Goal: Transaction & Acquisition: Purchase product/service

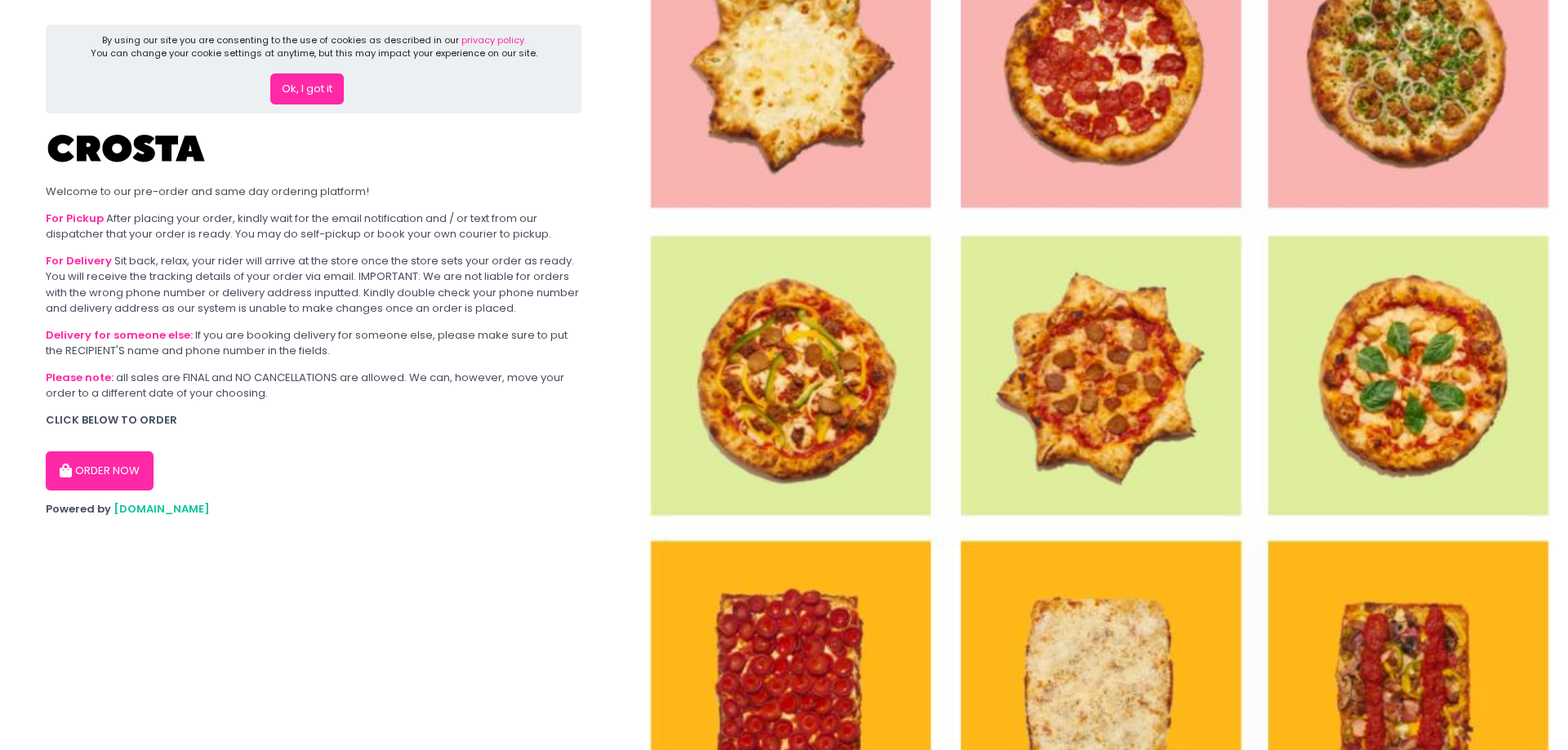
click at [319, 87] on button "Ok, I got it" at bounding box center [307, 89] width 73 height 31
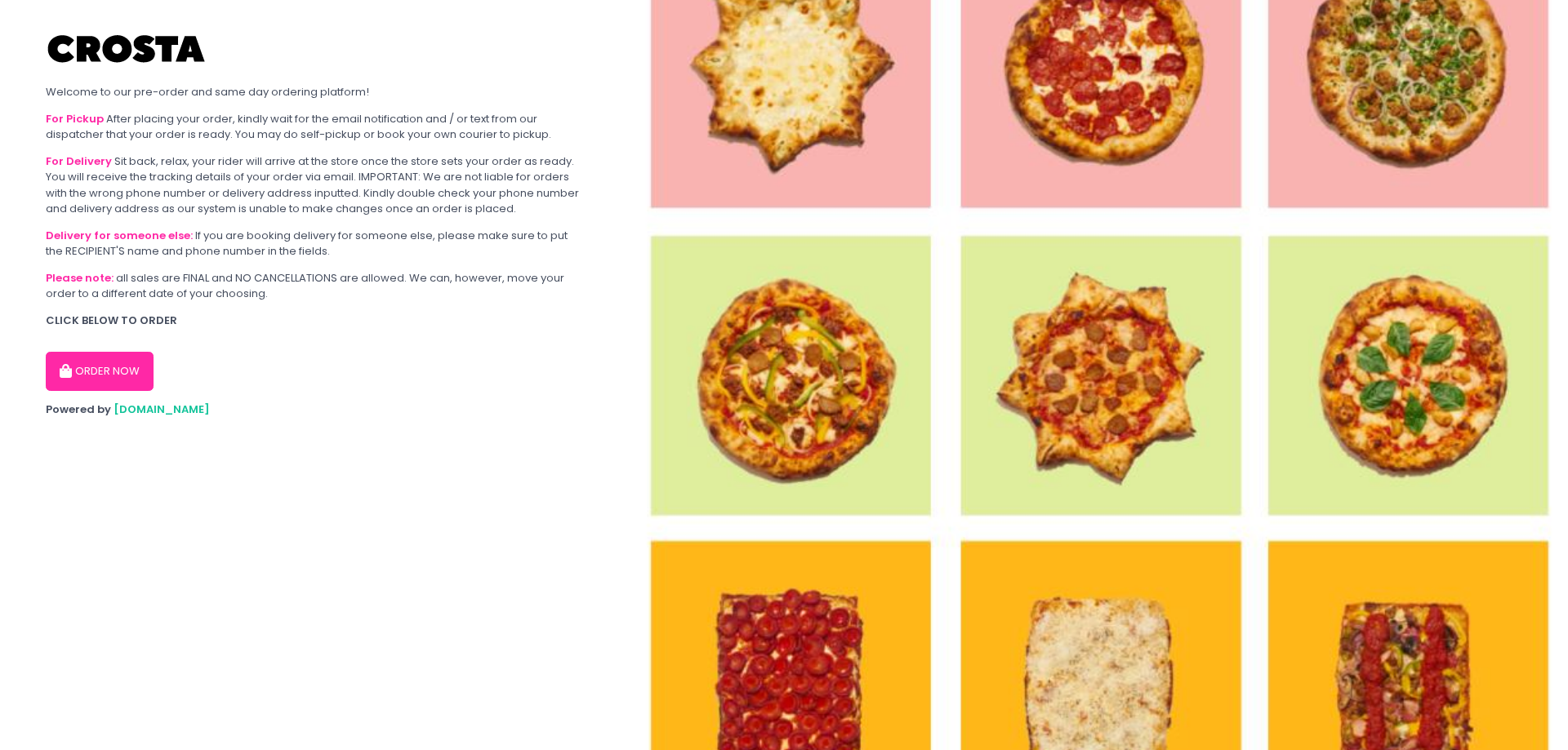
click at [141, 375] on button "ORDER NOW" at bounding box center [99, 371] width 108 height 39
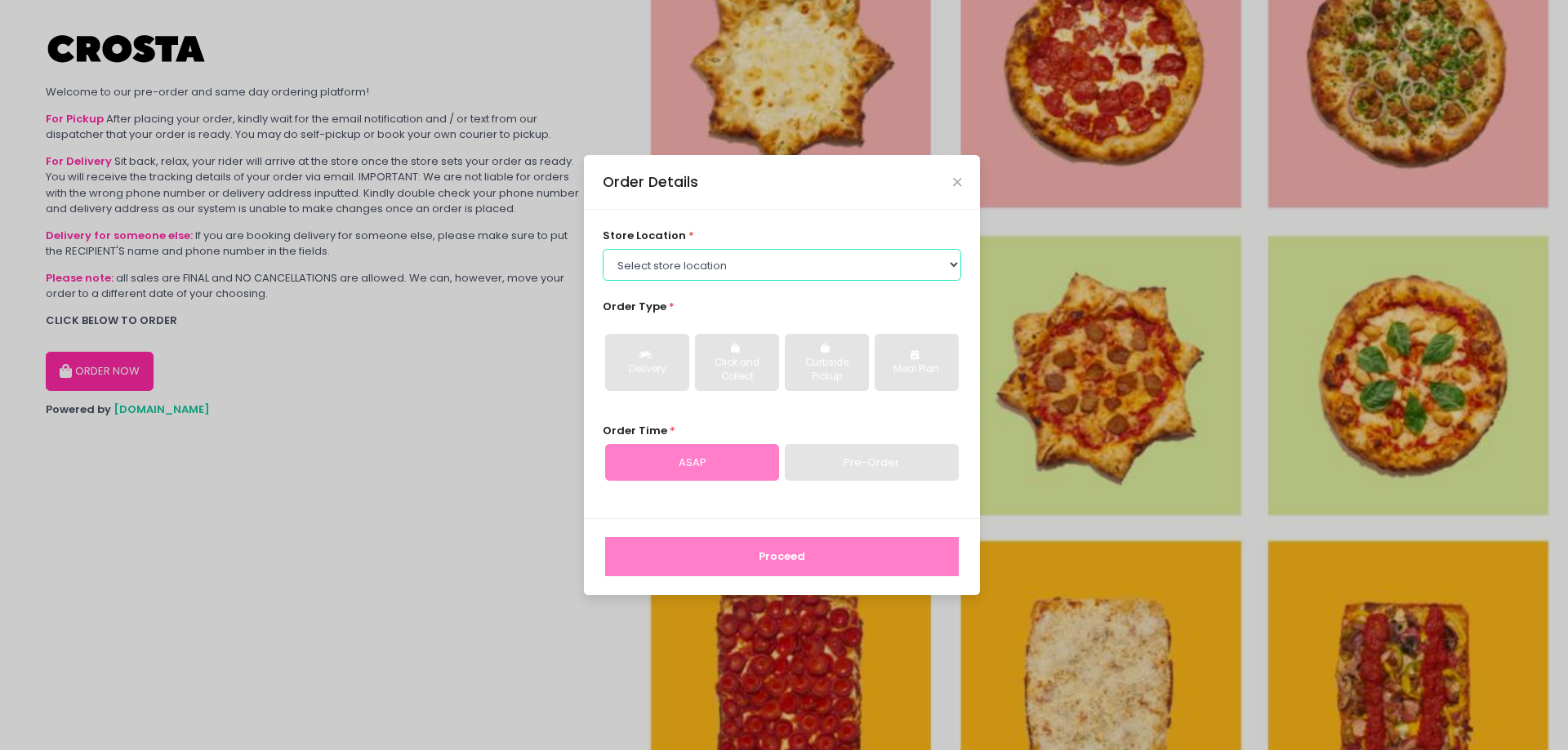
click at [939, 265] on select "Select store location [PERSON_NAME] Pizza - [PERSON_NAME] Pizza - [GEOGRAPHIC_D…" at bounding box center [782, 264] width 359 height 31
select select "5fabb2e53664a8677beaeb89"
click at [603, 249] on select "Select store location [PERSON_NAME] Pizza - [PERSON_NAME] Pizza - [GEOGRAPHIC_D…" at bounding box center [782, 264] width 359 height 31
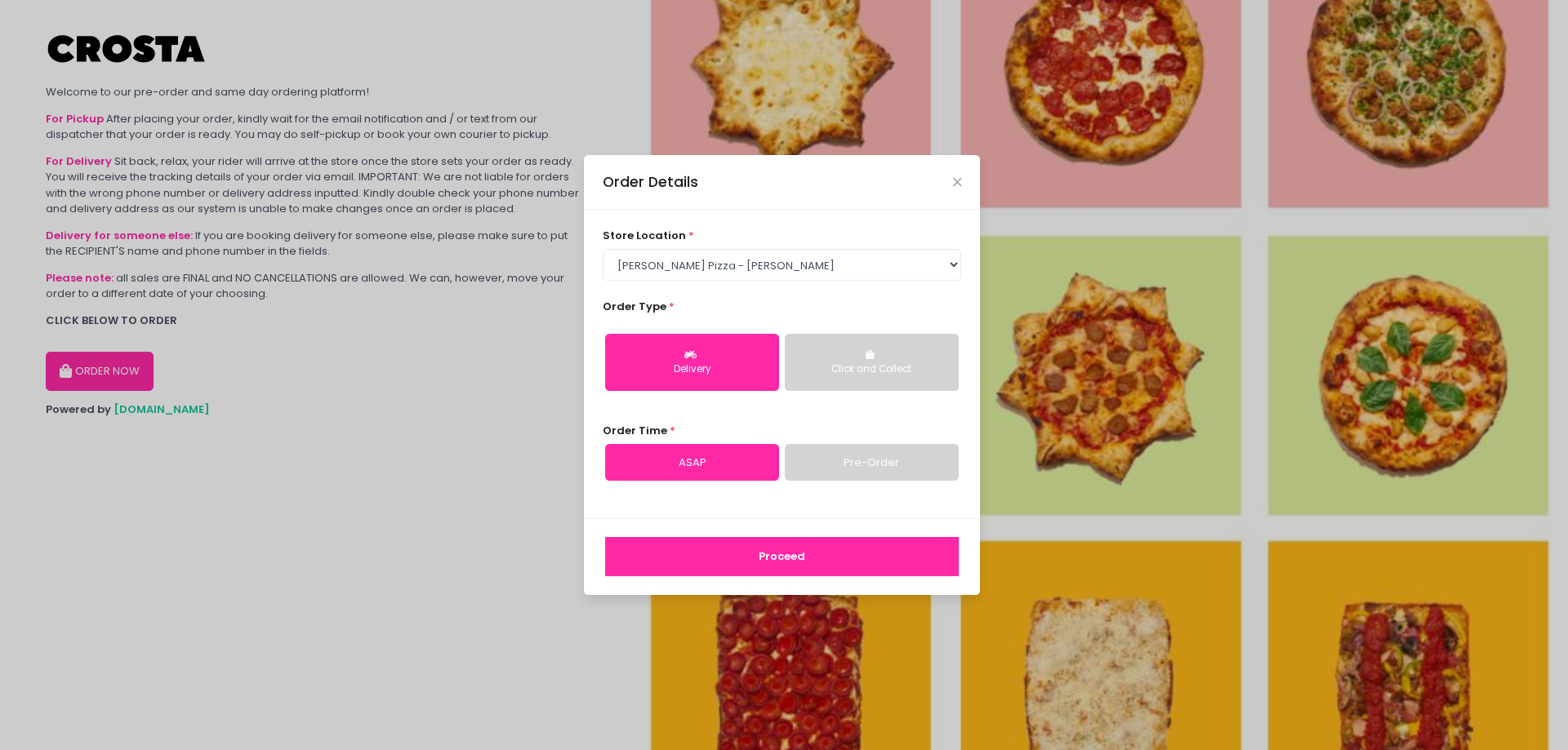
click at [894, 371] on div "Click and Collect" at bounding box center [871, 369] width 151 height 15
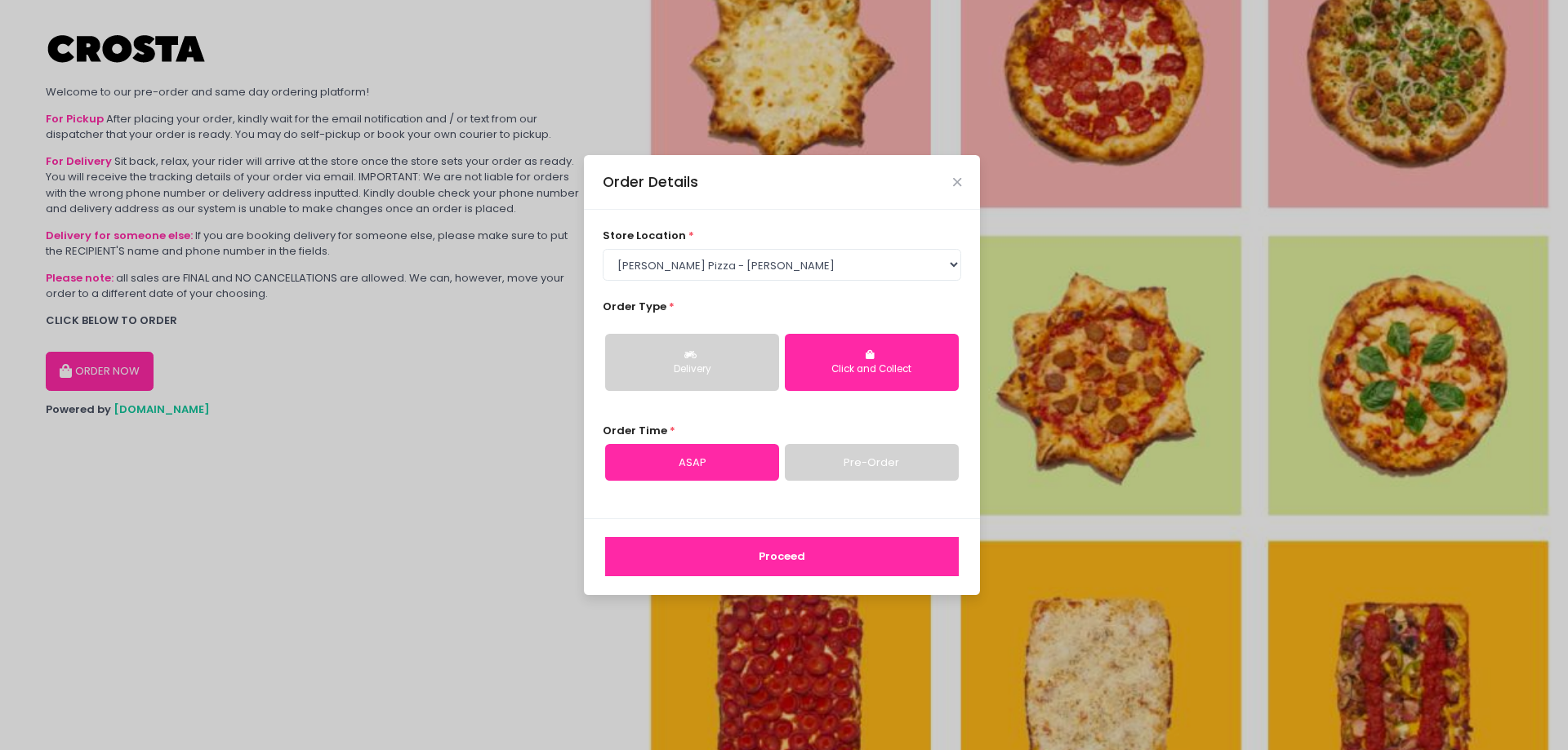
click at [882, 451] on link "Pre-Order" at bounding box center [871, 462] width 174 height 37
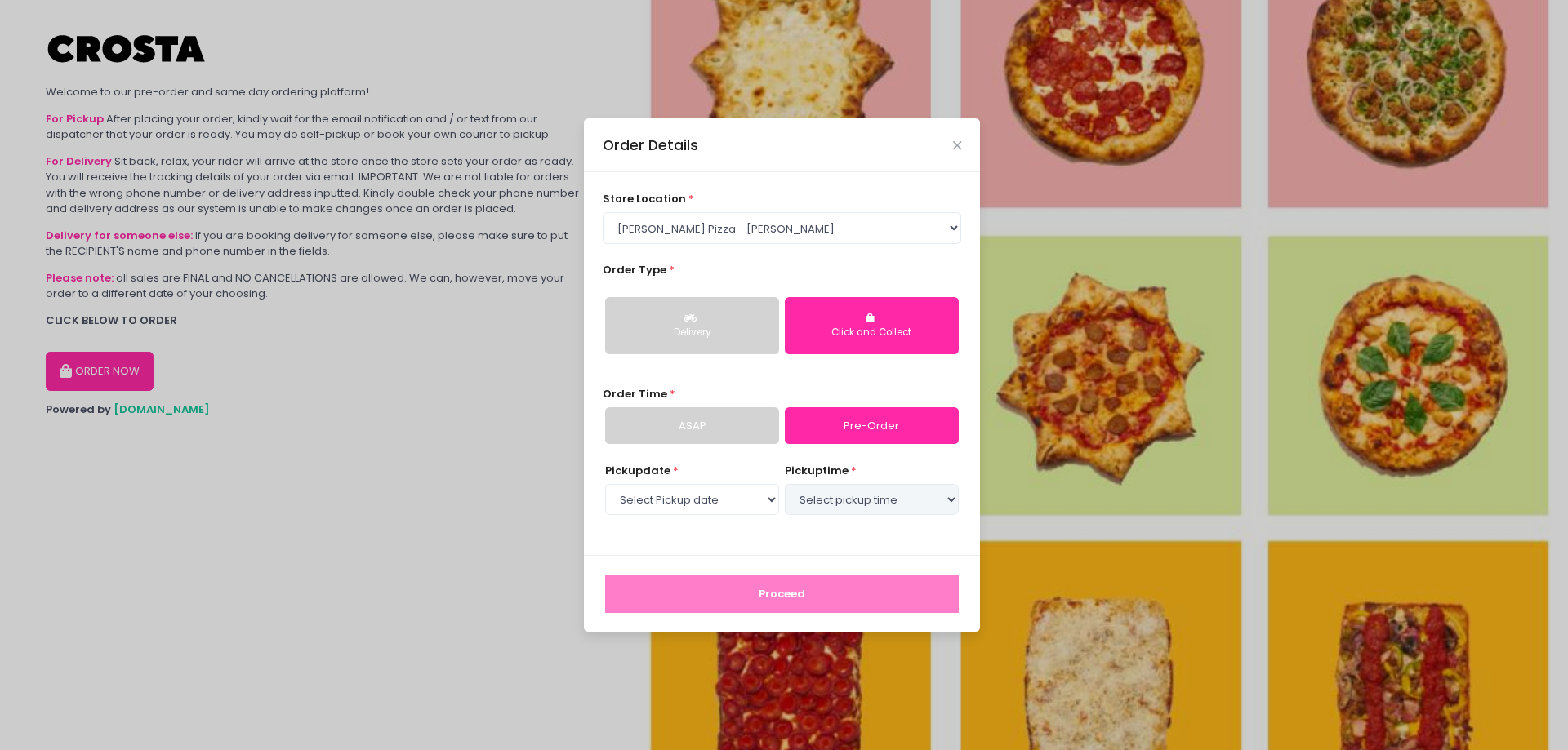
select select "[DATE]"
click at [743, 500] on select "Select Pickup date [DATE] [DATE] [DATE]" at bounding box center [692, 500] width 174 height 31
click at [605, 484] on select "Select Pickup date [DATE] [DATE] [DATE]" at bounding box center [692, 500] width 174 height 31
click at [880, 497] on select "Select pickup time 07:30 PM - 08:00 PM 08:00 PM - 08:30 PM 08:30 PM - 09:00 PM" at bounding box center [871, 500] width 174 height 31
select select "19:30"
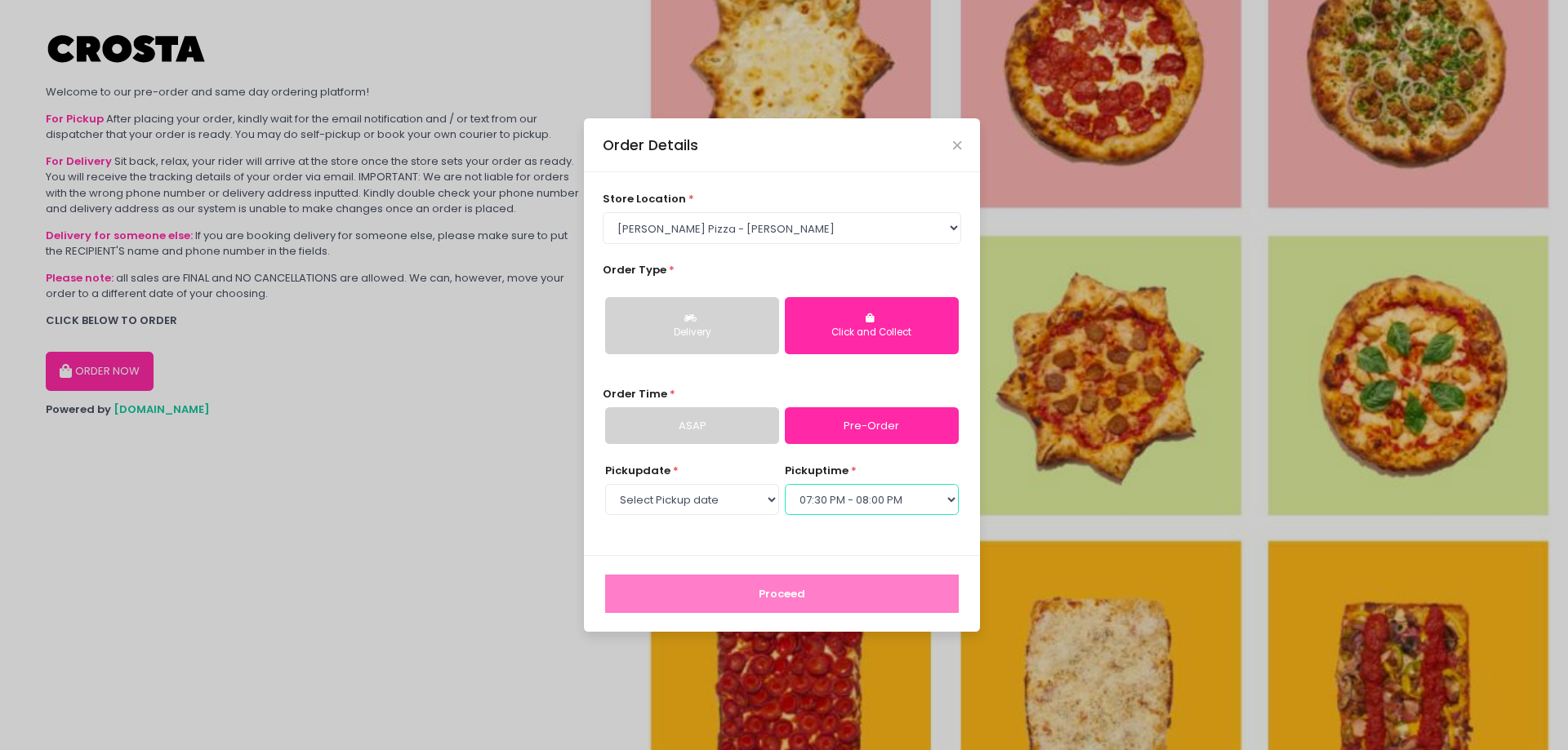
click at [785, 484] on select "Select pickup time 07:30 PM - 08:00 PM 08:00 PM - 08:30 PM 08:30 PM - 09:00 PM" at bounding box center [871, 500] width 174 height 31
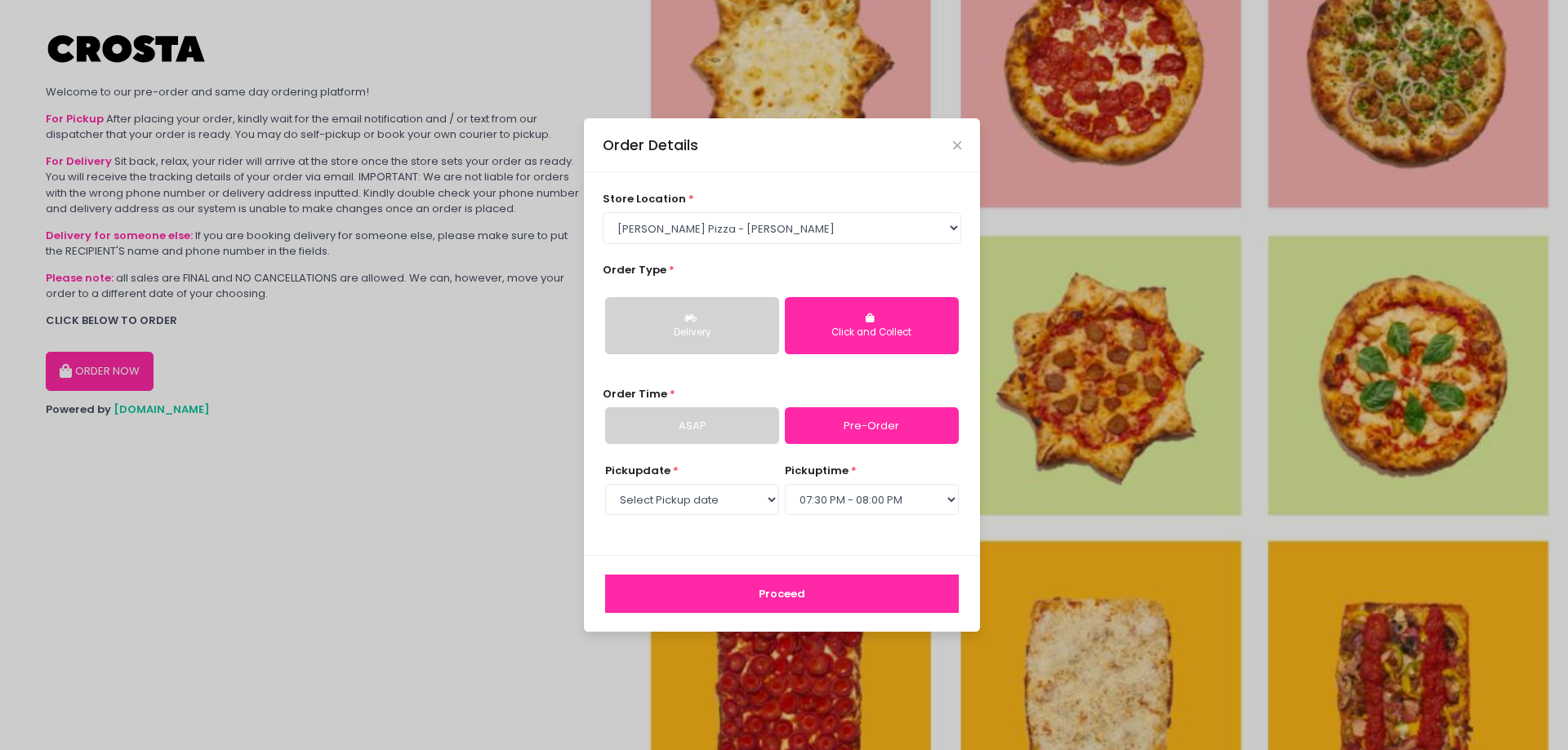
click at [840, 593] on button "Proceed" at bounding box center [781, 594] width 353 height 39
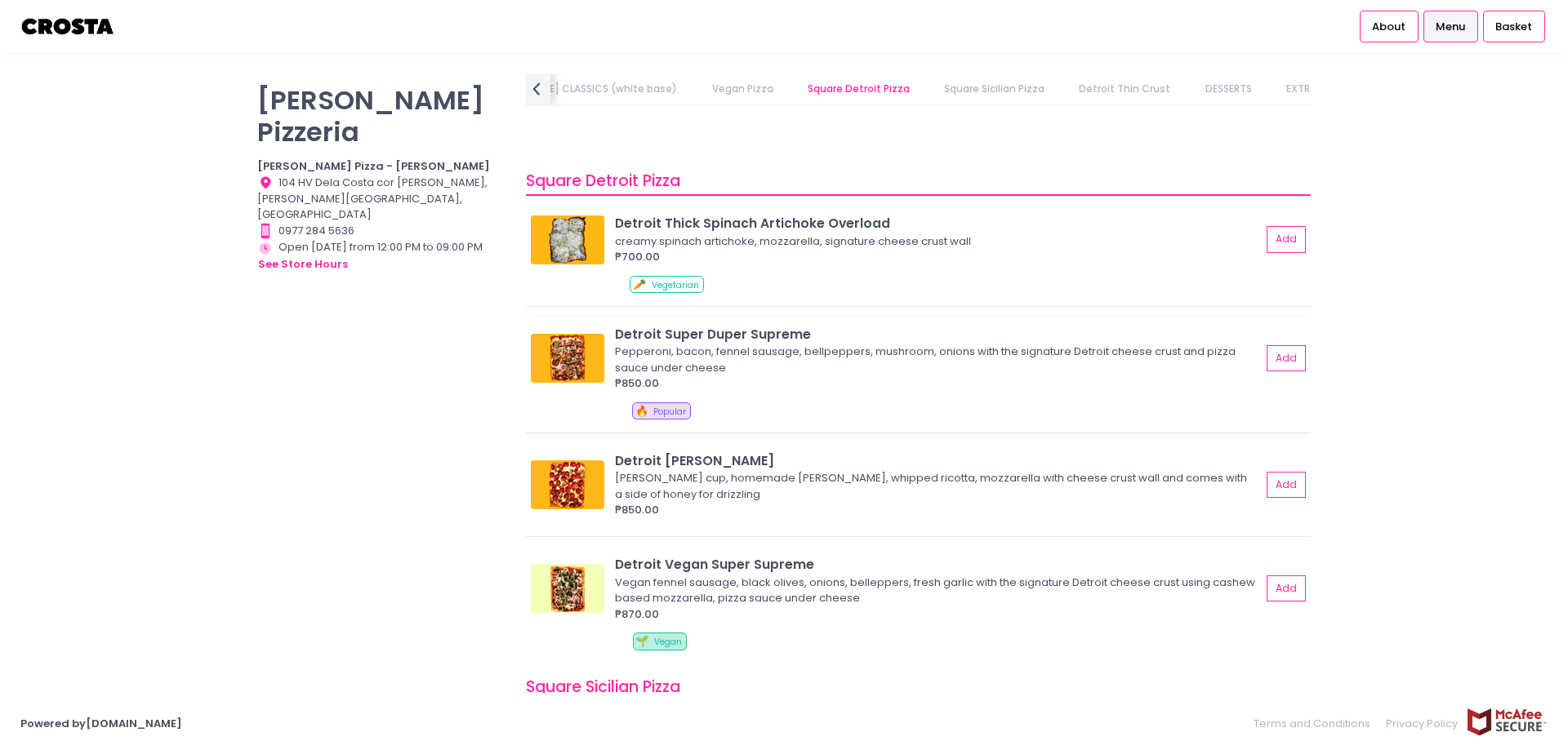
scroll to position [1668, 0]
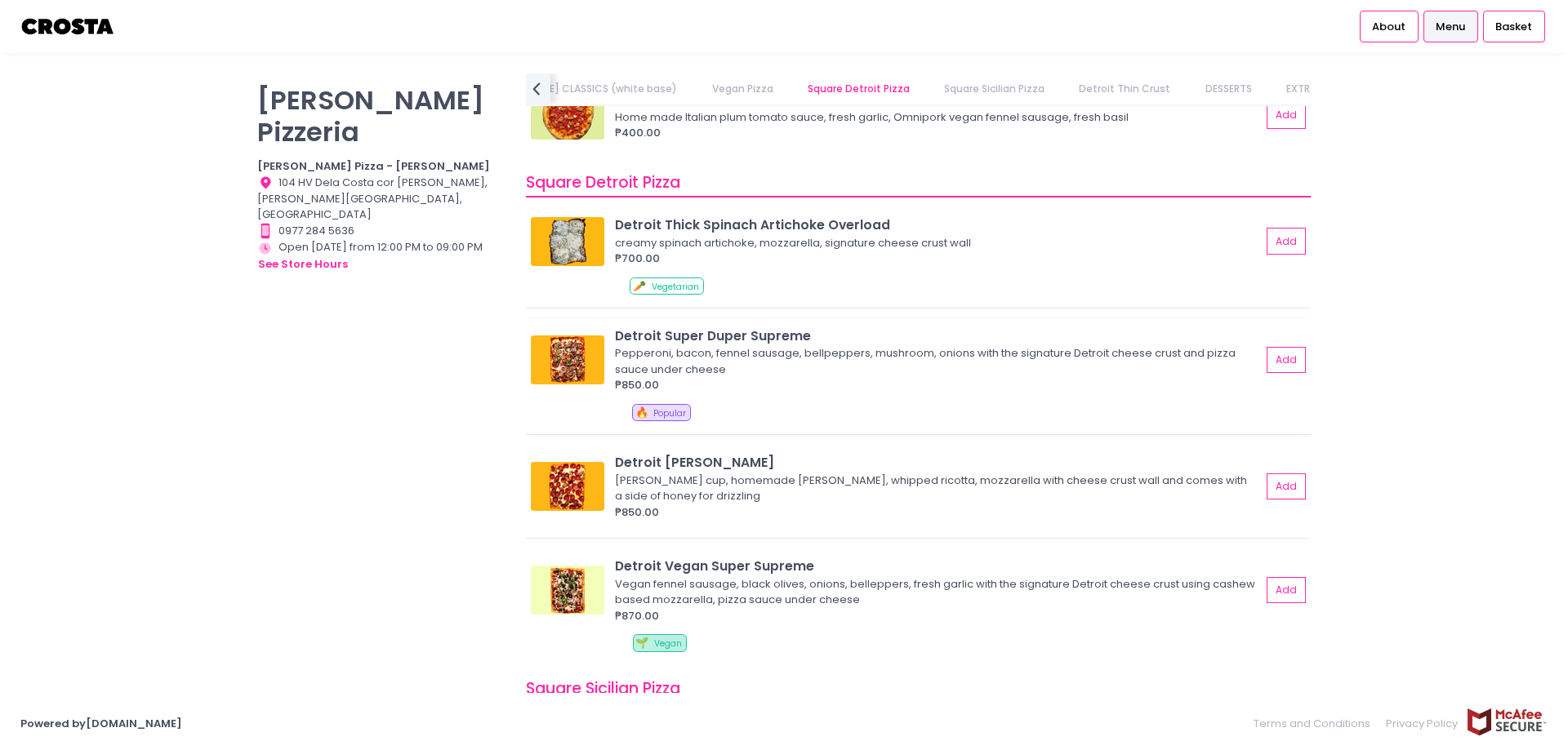
click at [694, 338] on div "Detroit Super Duper Supreme" at bounding box center [938, 336] width 646 height 19
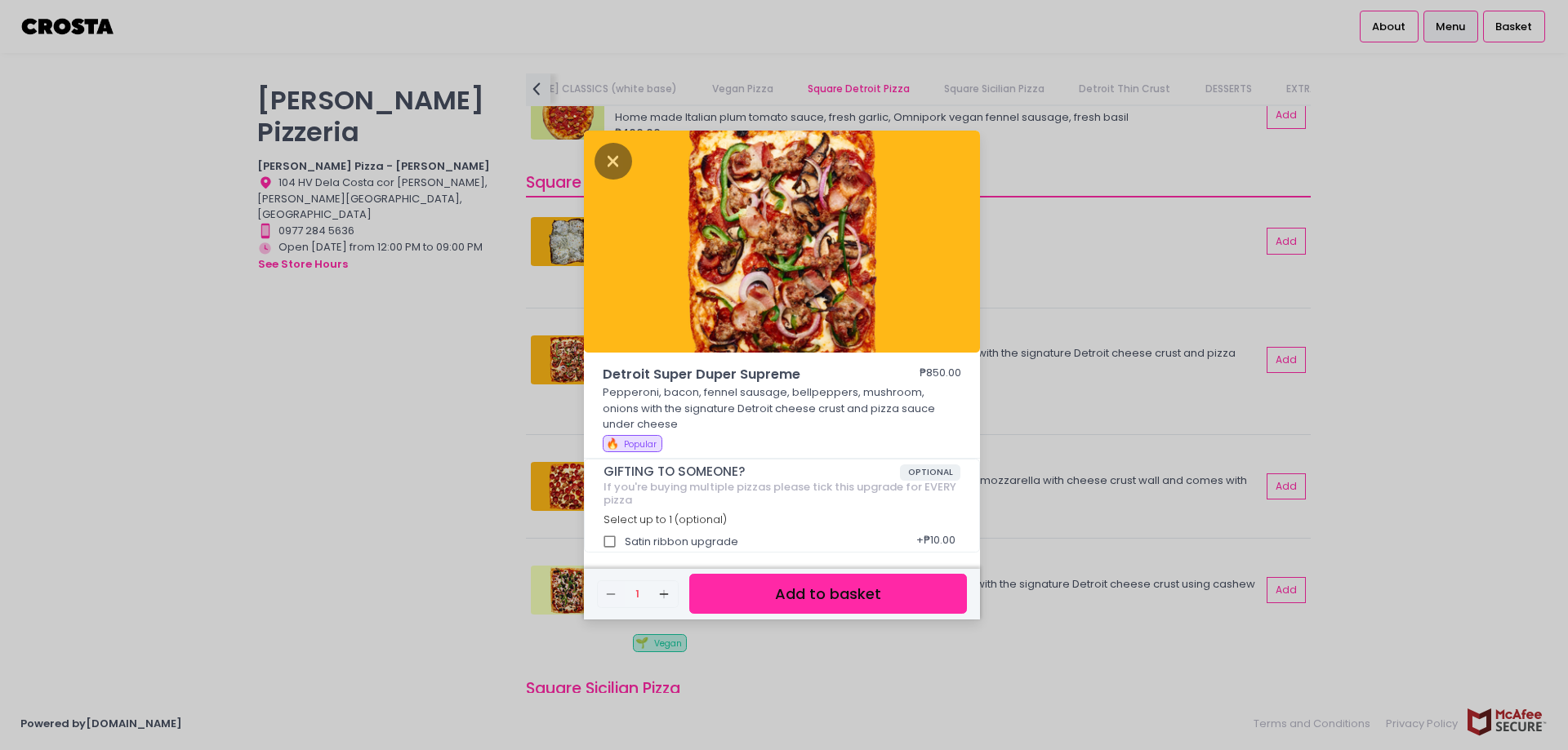
click at [440, 324] on div "Detroit Super Duper Supreme ₱850.00 Pepperoni, bacon, fennel sausage, bellpeppe…" at bounding box center [784, 375] width 1568 height 750
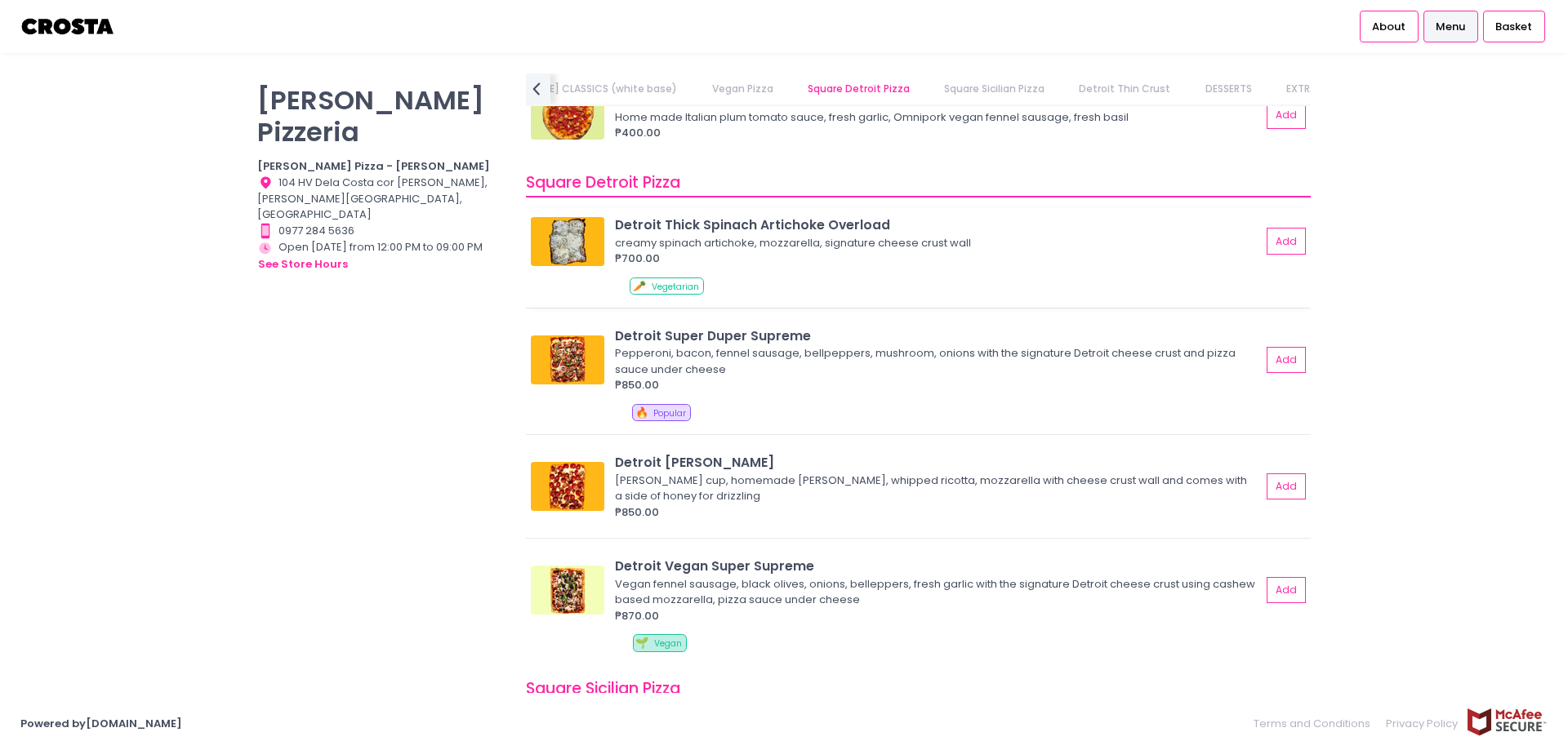
click at [619, 224] on div "Detroit Thick Spinach Artichoke Overload" at bounding box center [938, 225] width 646 height 19
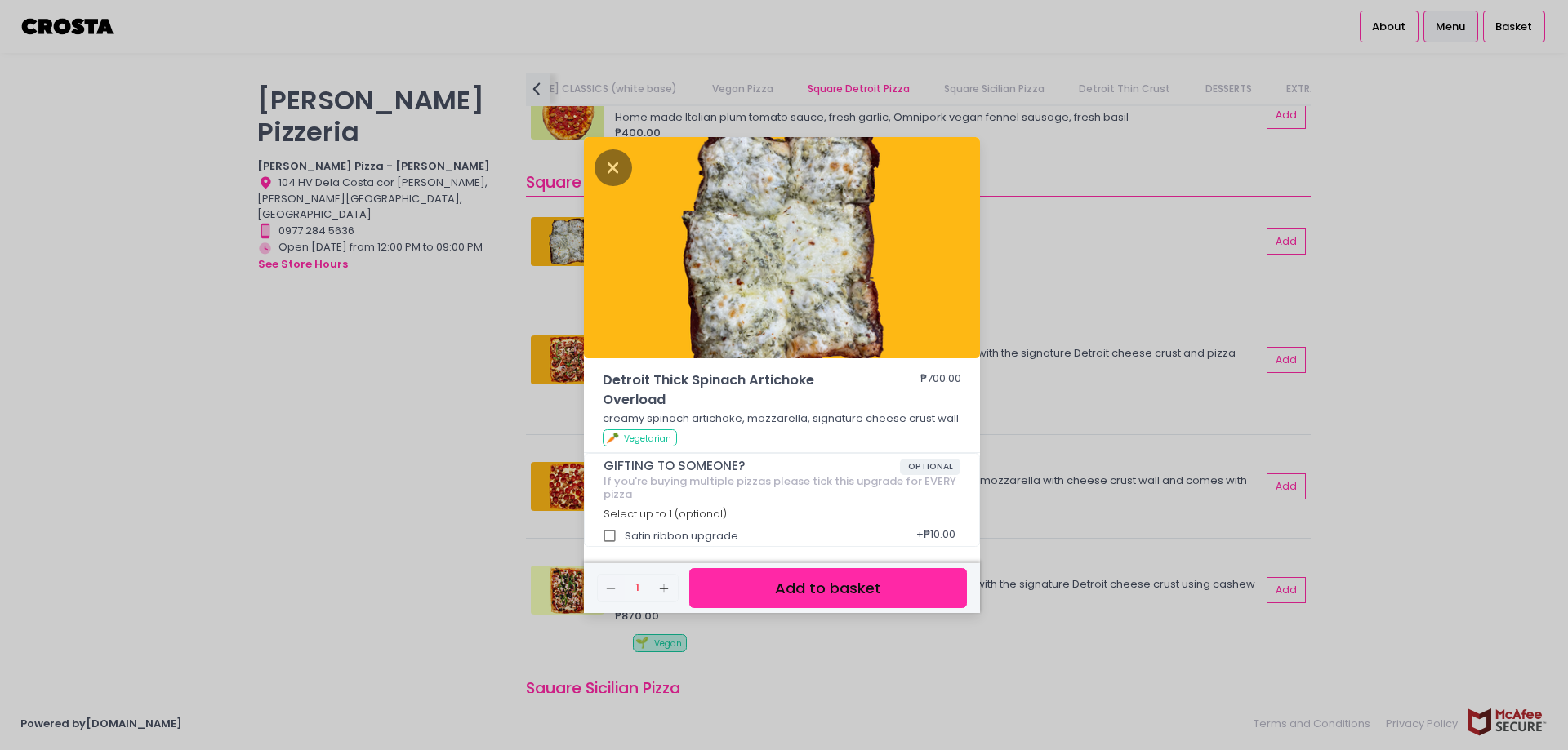
click at [446, 353] on div "Detroit Thick Spinach Artichoke Overload ₱700.00 creamy spinach artichoke, mozz…" at bounding box center [784, 375] width 1568 height 750
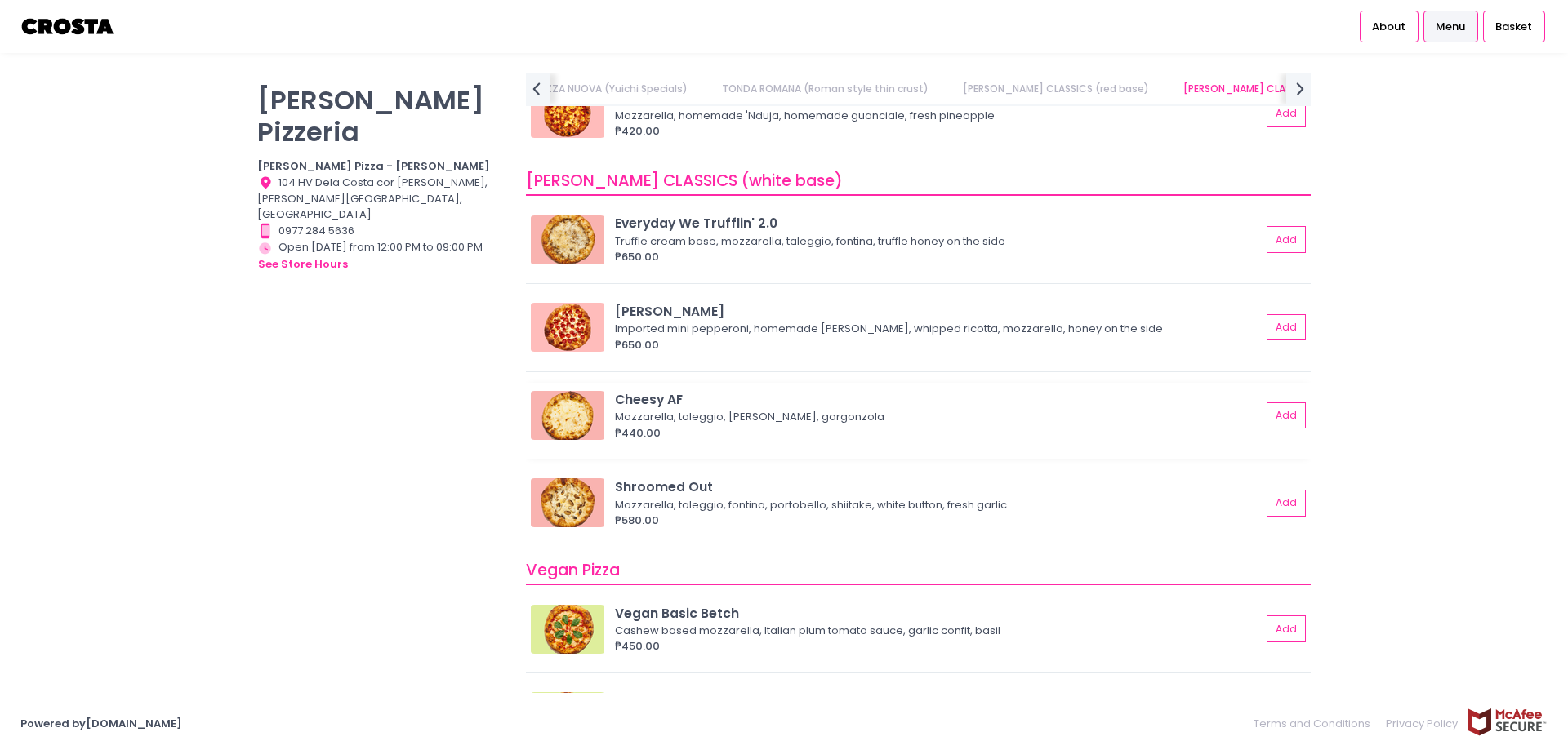
scroll to position [852, 0]
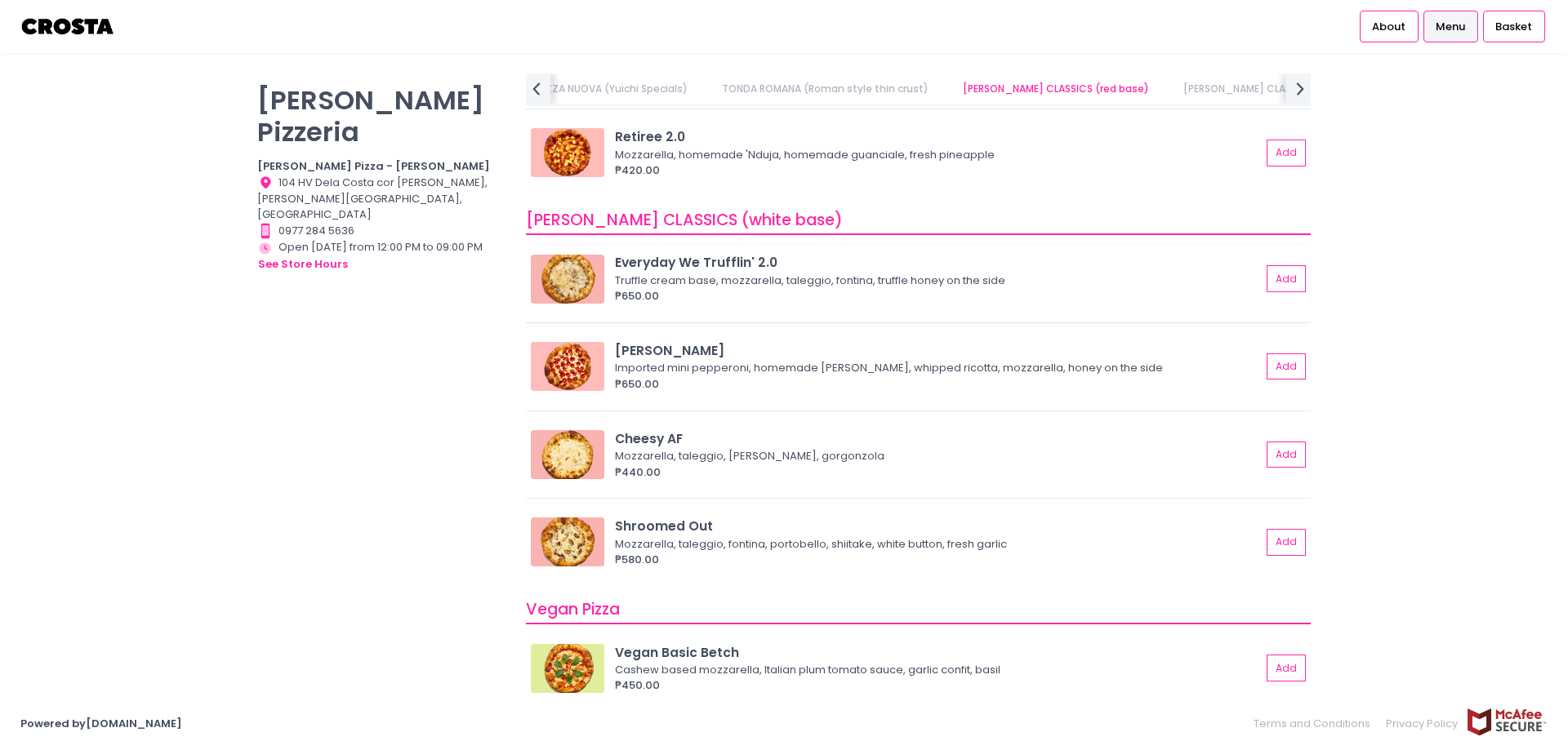
click at [722, 280] on div "Truffle cream base, mozzarella, taleggio, fontina, truffle honey on the side" at bounding box center [935, 280] width 641 height 16
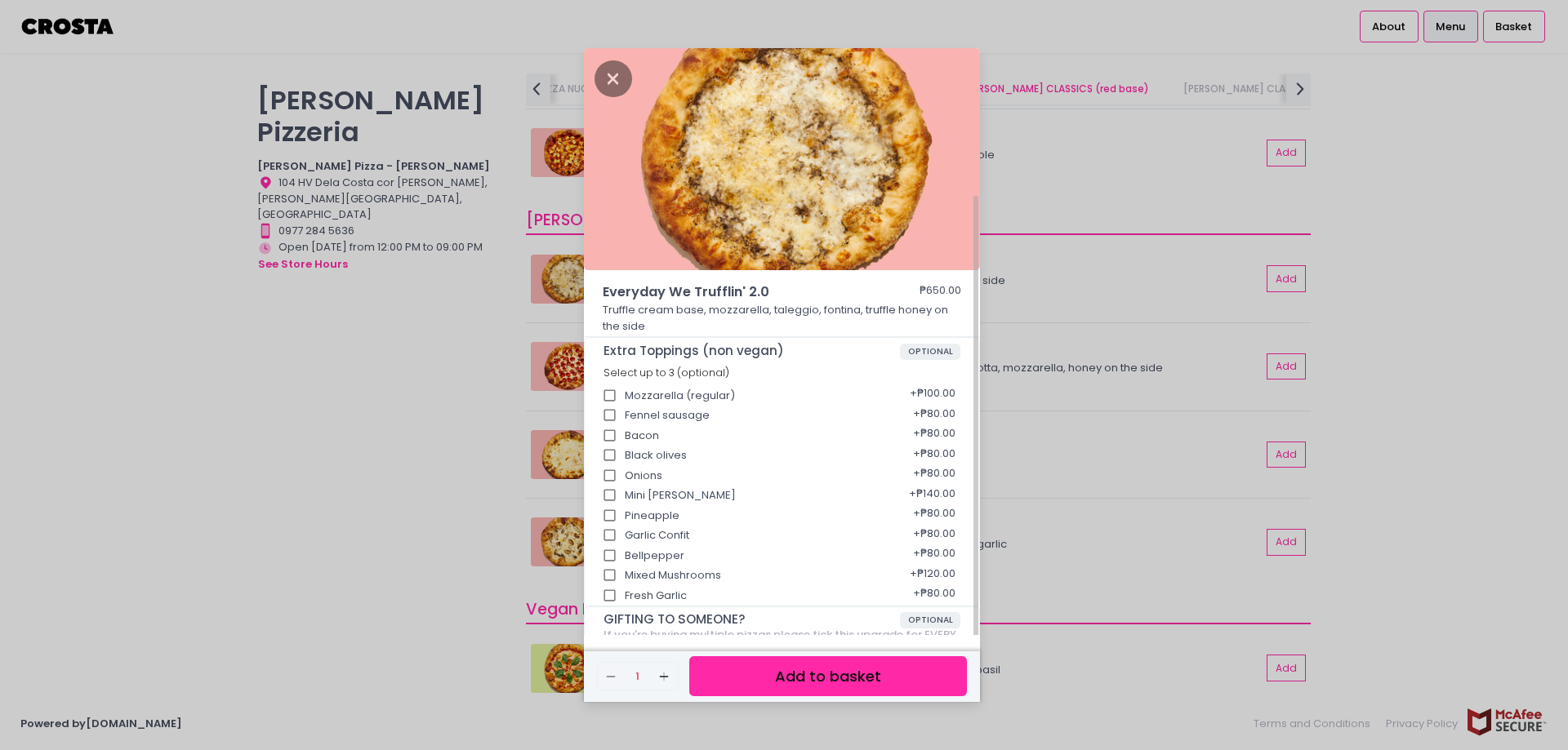
scroll to position [139, 0]
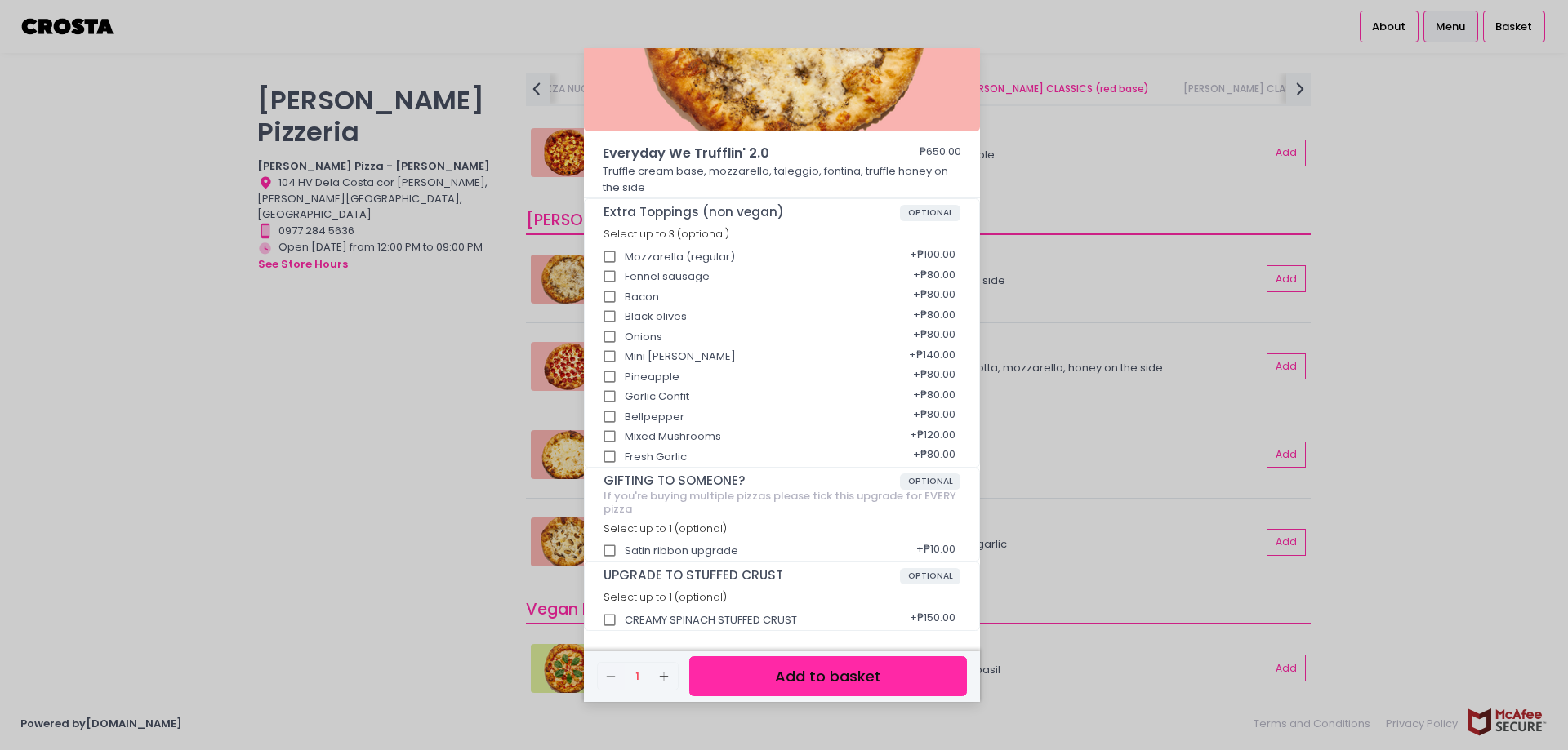
click at [406, 365] on div "Everyday We Trufflin' 2.0 ₱650.00 Truffle cream base, mozzarella, taleggio, fon…" at bounding box center [784, 375] width 1568 height 750
